Goal: Check status: Check status

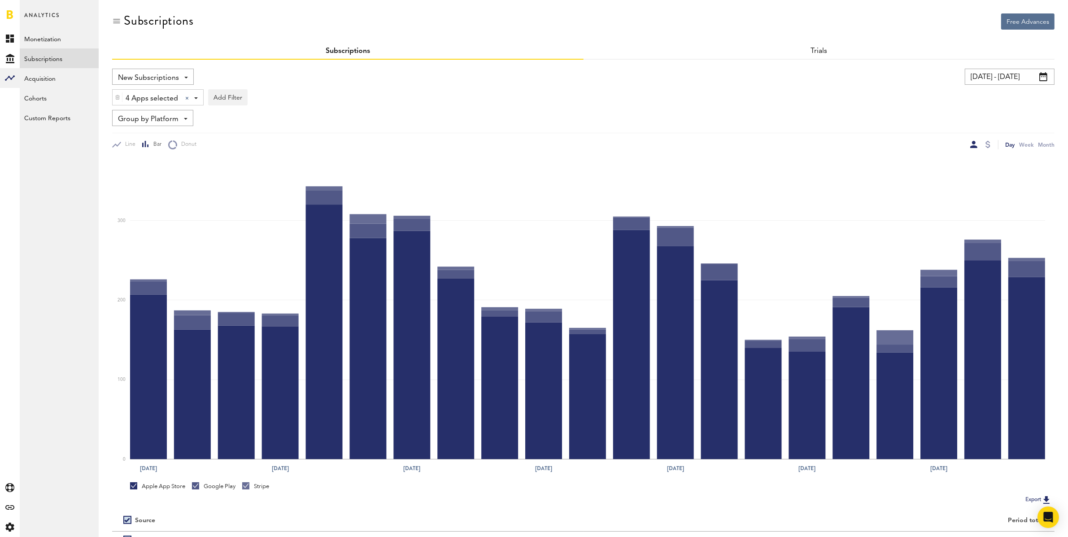
click at [994, 78] on input "[DATE] - [DATE]" at bounding box center [1010, 77] width 90 height 16
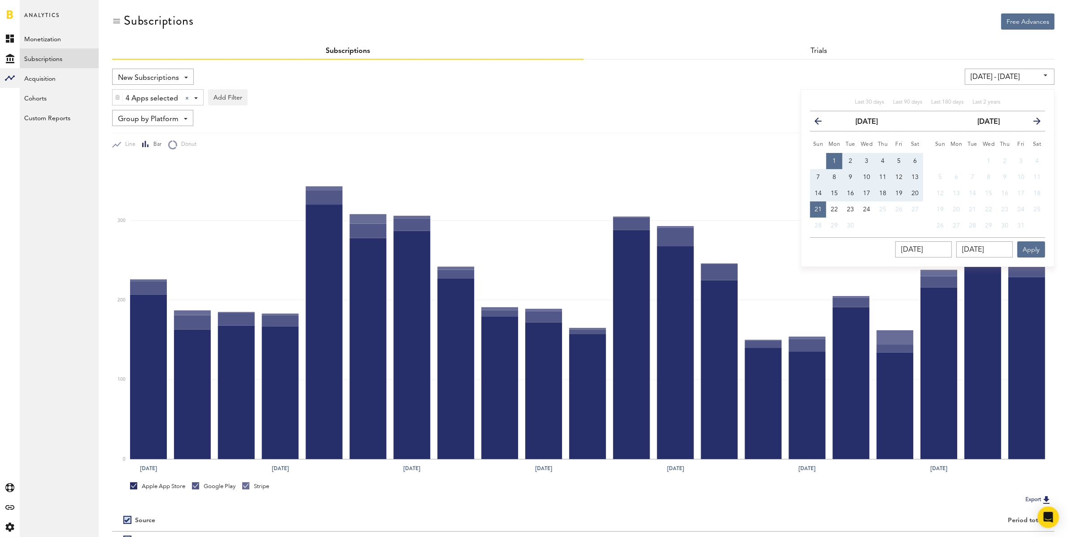
click at [821, 123] on icon "button" at bounding box center [821, 123] width 0 height 0
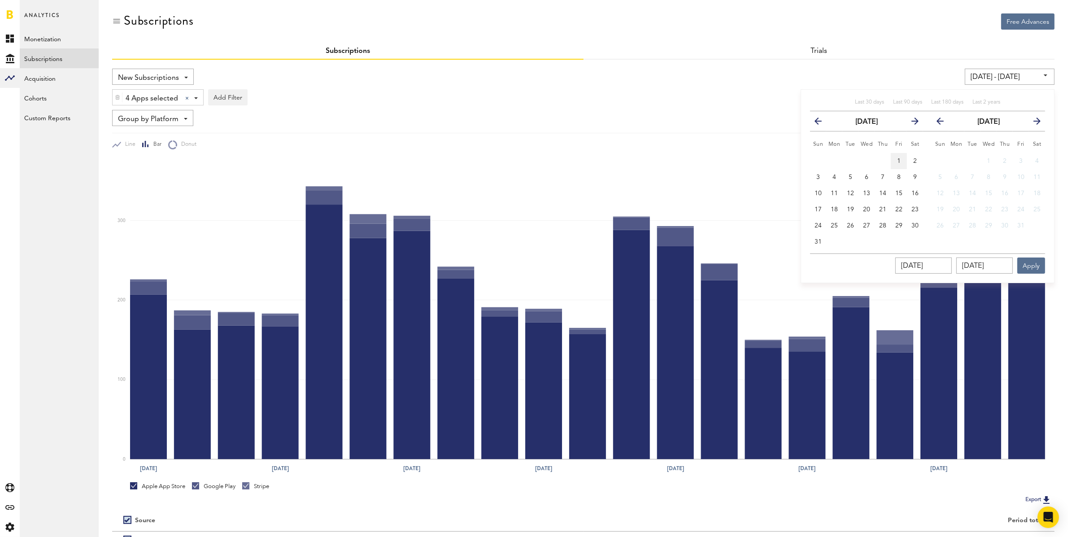
click at [899, 161] on span "1" at bounding box center [899, 161] width 4 height 6
type input "[DATE] - [DATE]"
type input "[DATE]"
drag, startPoint x: 814, startPoint y: 240, endPoint x: 854, endPoint y: 252, distance: 41.8
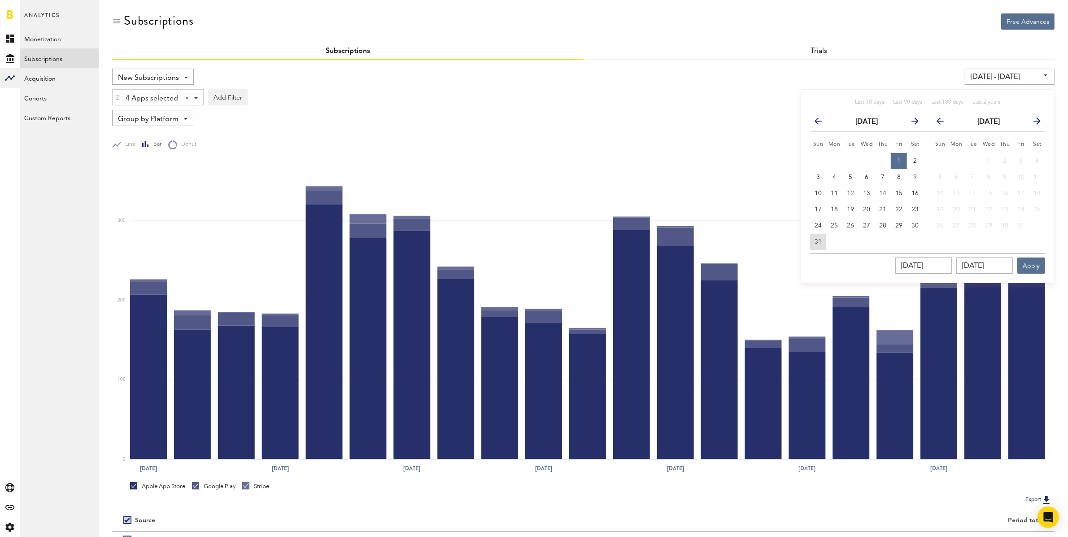
click at [815, 240] on button "31" at bounding box center [818, 242] width 16 height 16
type input "[DATE] - [DATE]"
type input "[DATE]"
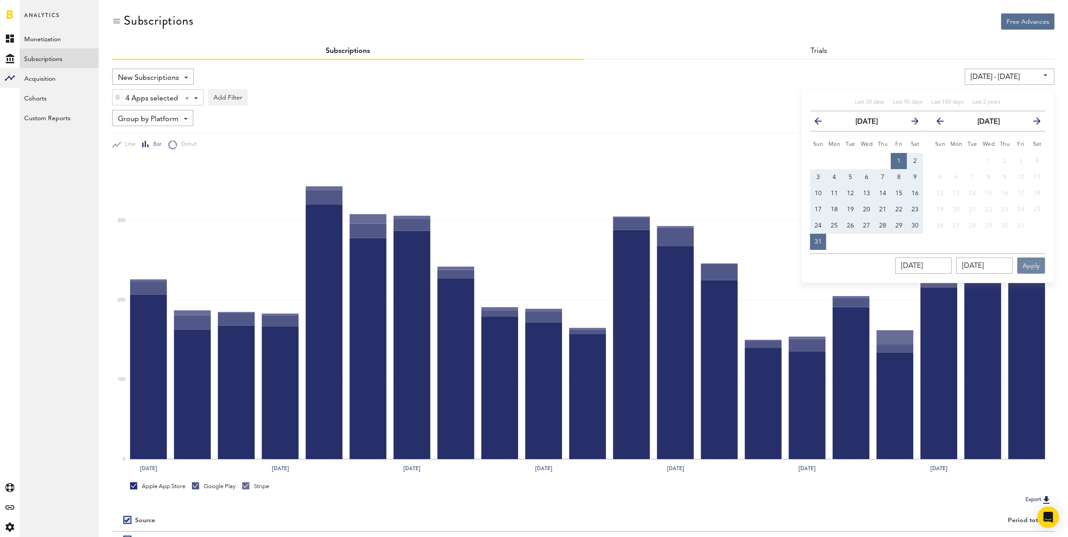
click at [1041, 264] on button "Apply" at bounding box center [1031, 265] width 28 height 16
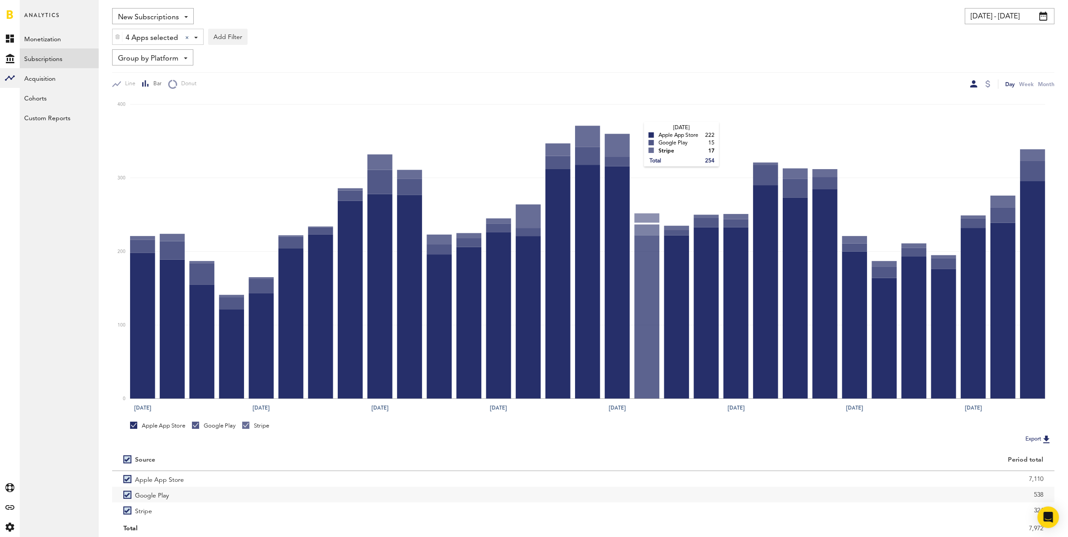
scroll to position [91, 0]
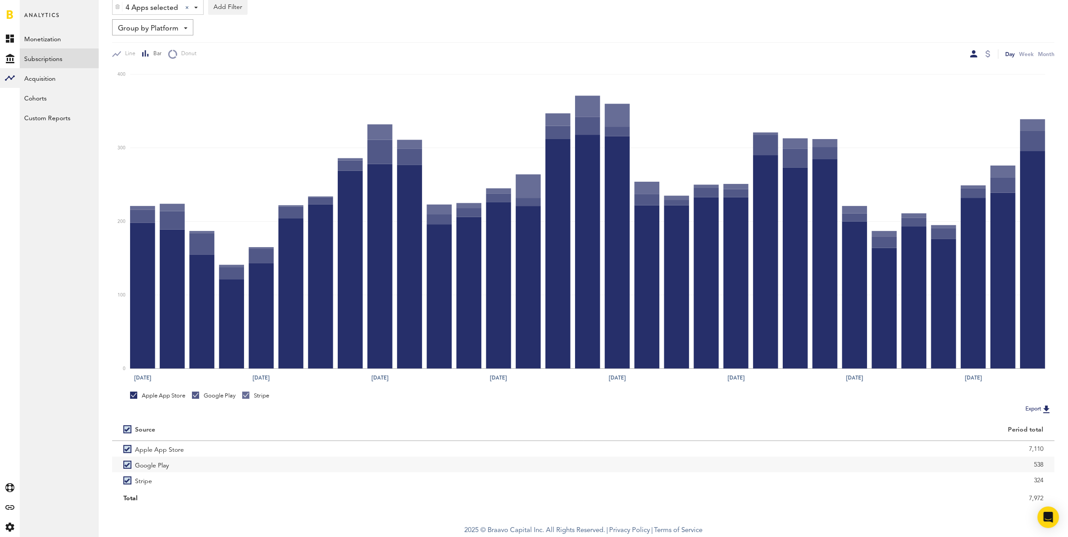
click at [146, 22] on span "Group by Platform" at bounding box center [148, 28] width 61 height 15
click at [188, 79] on span "Group by Subscription" at bounding box center [166, 80] width 91 height 15
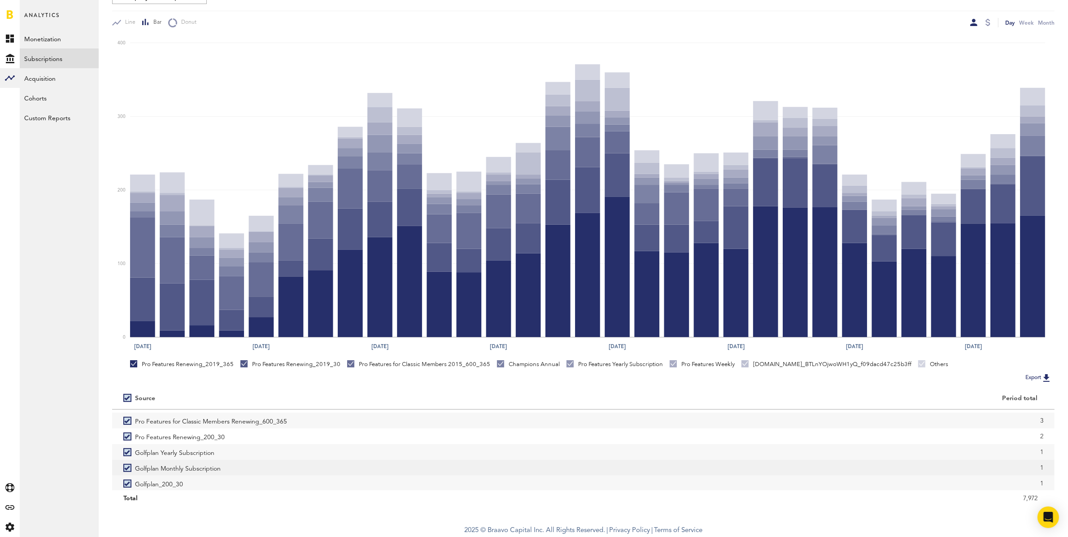
scroll to position [389, 0]
